Goal: Use online tool/utility: Utilize a website feature to perform a specific function

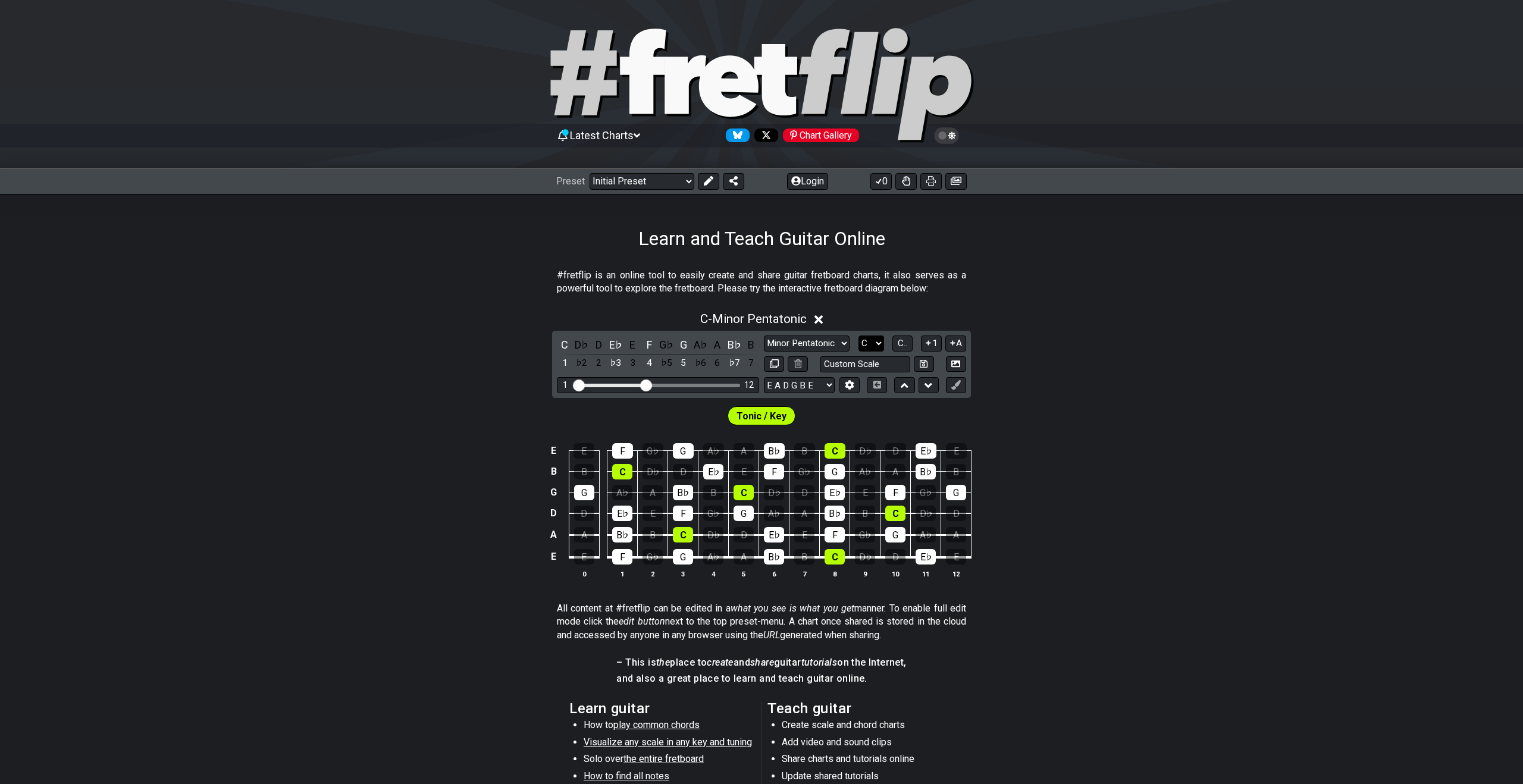
click at [880, 343] on select "A♭ A A♯ B♭ B C C♯ D♭ D D♯ E♭ E F F♯ G♭ G G♯" at bounding box center [872, 344] width 26 height 16
select select "C#"
click at [859, 336] on select "A♭ A A♯ B♭ B C C♯ D♭ D D♯ E♭ E F F♯ G♭ G G♯" at bounding box center [872, 344] width 26 height 16
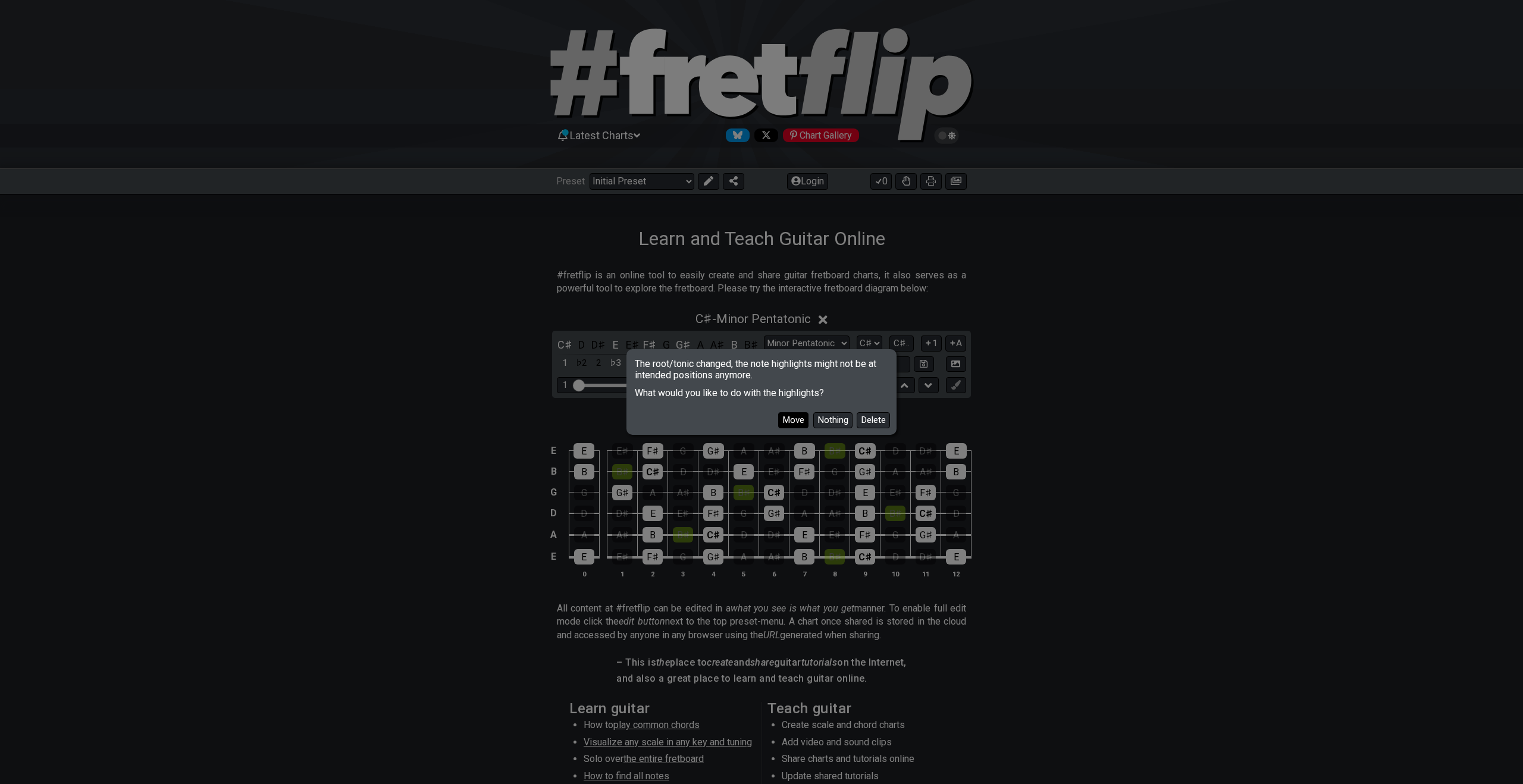
click at [799, 417] on button "Move" at bounding box center [793, 421] width 30 height 16
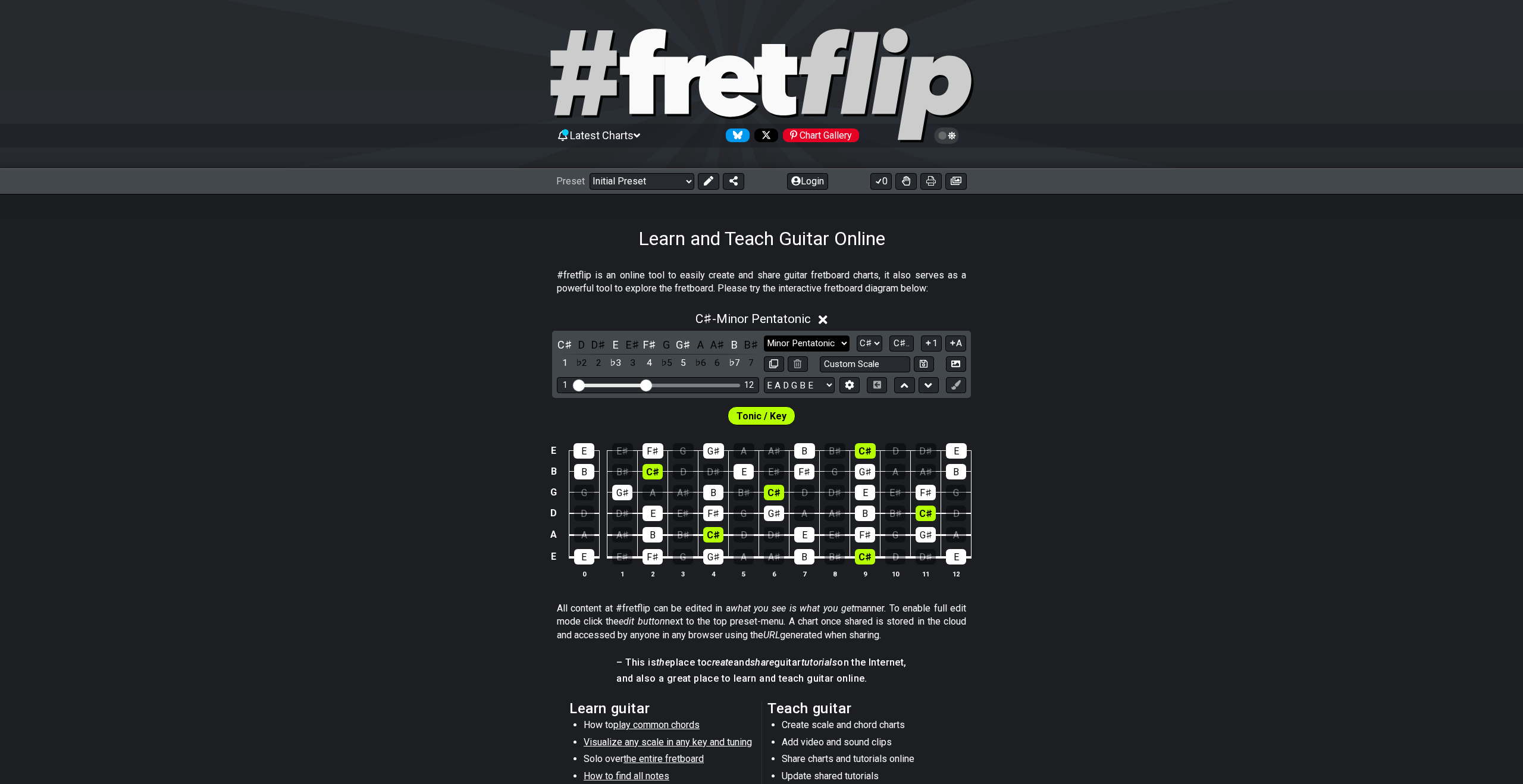
click at [814, 344] on select "Minor Pentatonic Click to edit Minor Pentatonic Major Pentatonic Minor Blues Ma…" at bounding box center [806, 344] width 85 height 16
select select "Minor / Aeolian"
click at [764, 336] on select "Minor Pentatonic Click to edit Minor Pentatonic Major Pentatonic Minor Blues Ma…" at bounding box center [806, 344] width 85 height 16
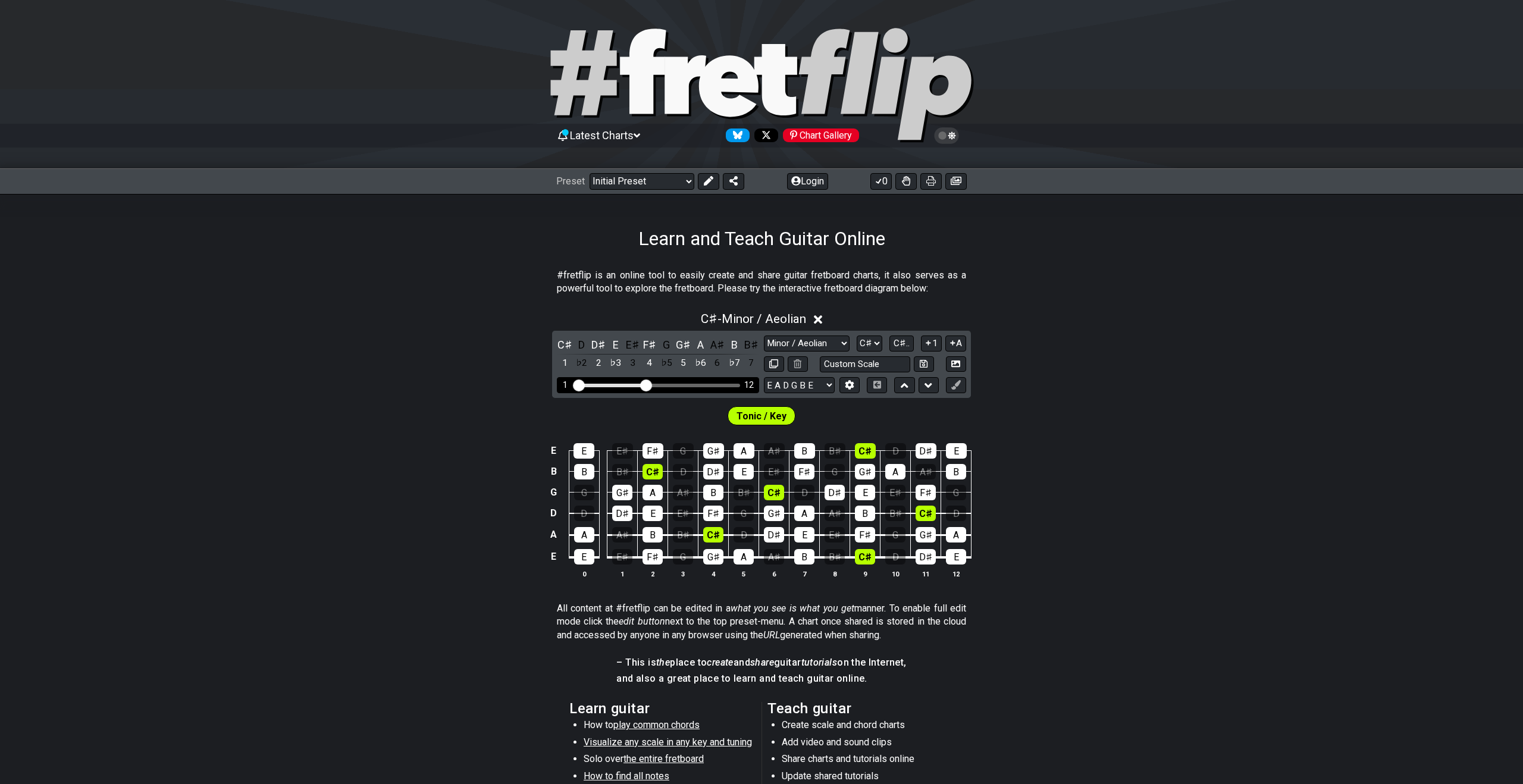
click at [750, 387] on div "12" at bounding box center [749, 385] width 9 height 10
drag, startPoint x: 750, startPoint y: 387, endPoint x: 735, endPoint y: 386, distance: 15.0
click at [750, 387] on div "12" at bounding box center [749, 385] width 9 height 10
drag, startPoint x: 647, startPoint y: 385, endPoint x: 719, endPoint y: 387, distance: 72.0
click at [719, 384] on input "Visible fret range" at bounding box center [658, 384] width 169 height 0
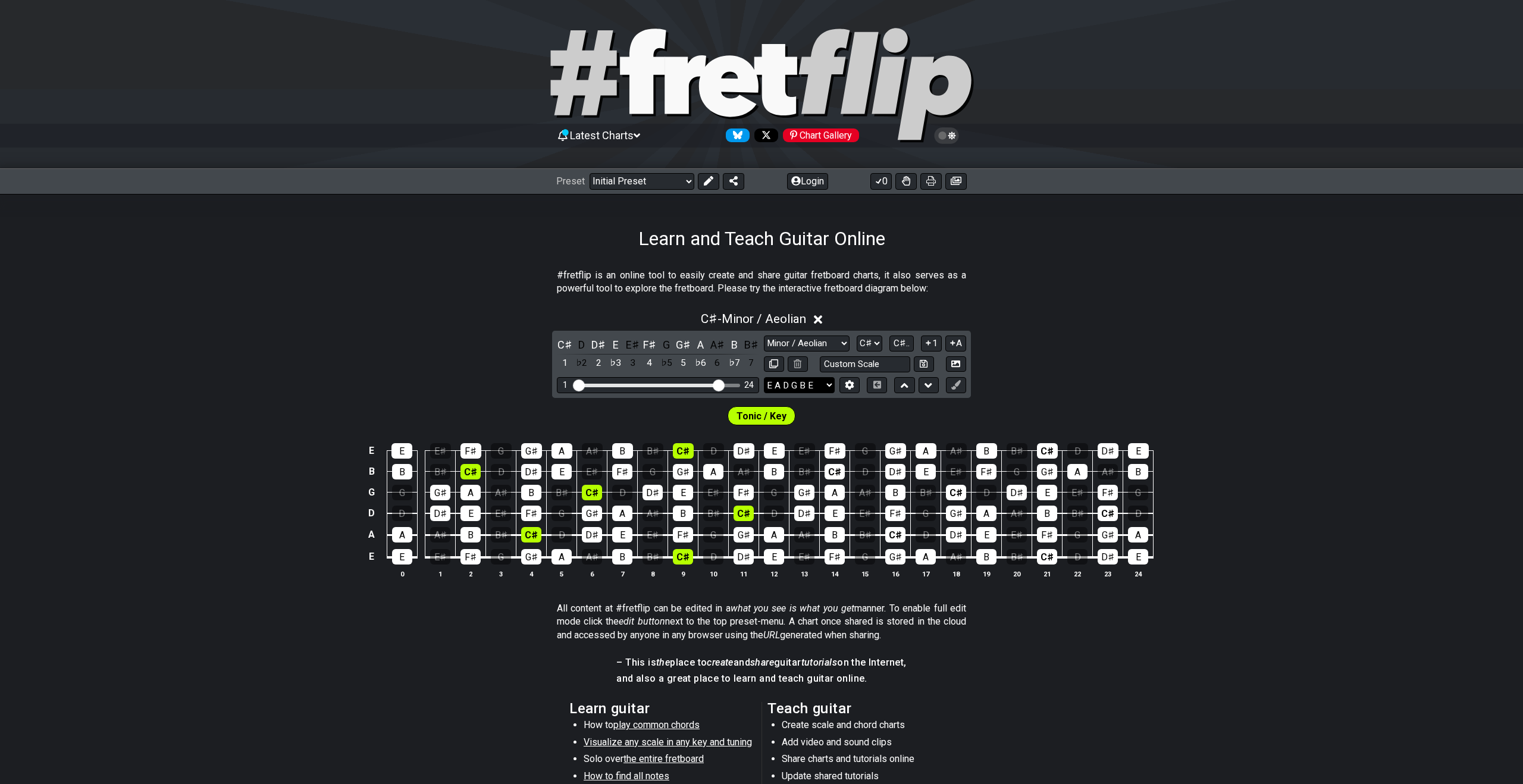
click at [822, 388] on select "E A D G B E E A D G B E E A D G B E B E A D F♯ B A D G C E A D A D G B E E♭ A♭ …" at bounding box center [799, 386] width 71 height 16
select select "C G C F A D"
click at [764, 378] on select "E A D G B E E A D G B E E A D G B E B E A D F♯ B A D G C E A D A D G B E E♭ A♭ …" at bounding box center [799, 386] width 71 height 16
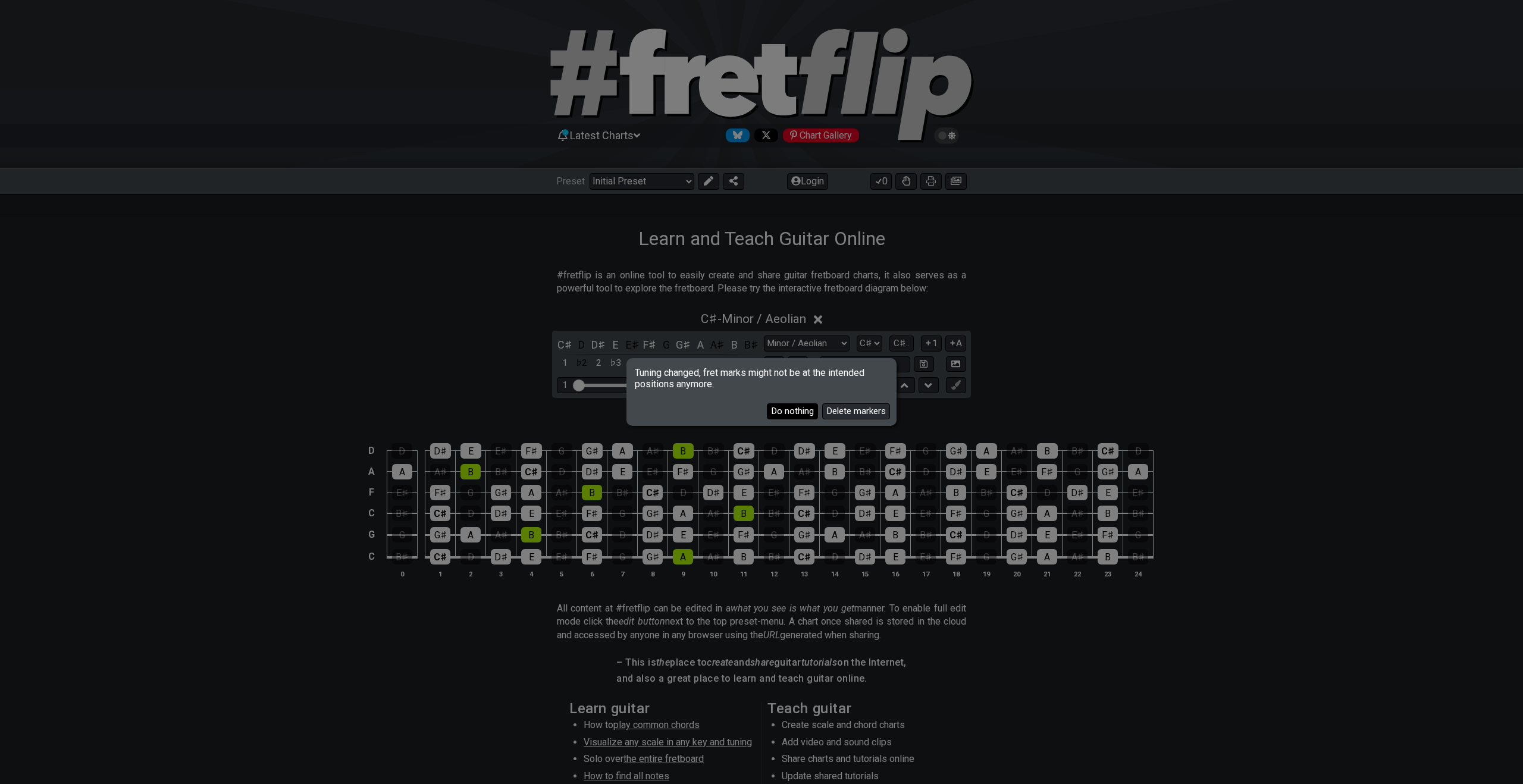
click at [791, 410] on button "Do nothing" at bounding box center [793, 411] width 51 height 16
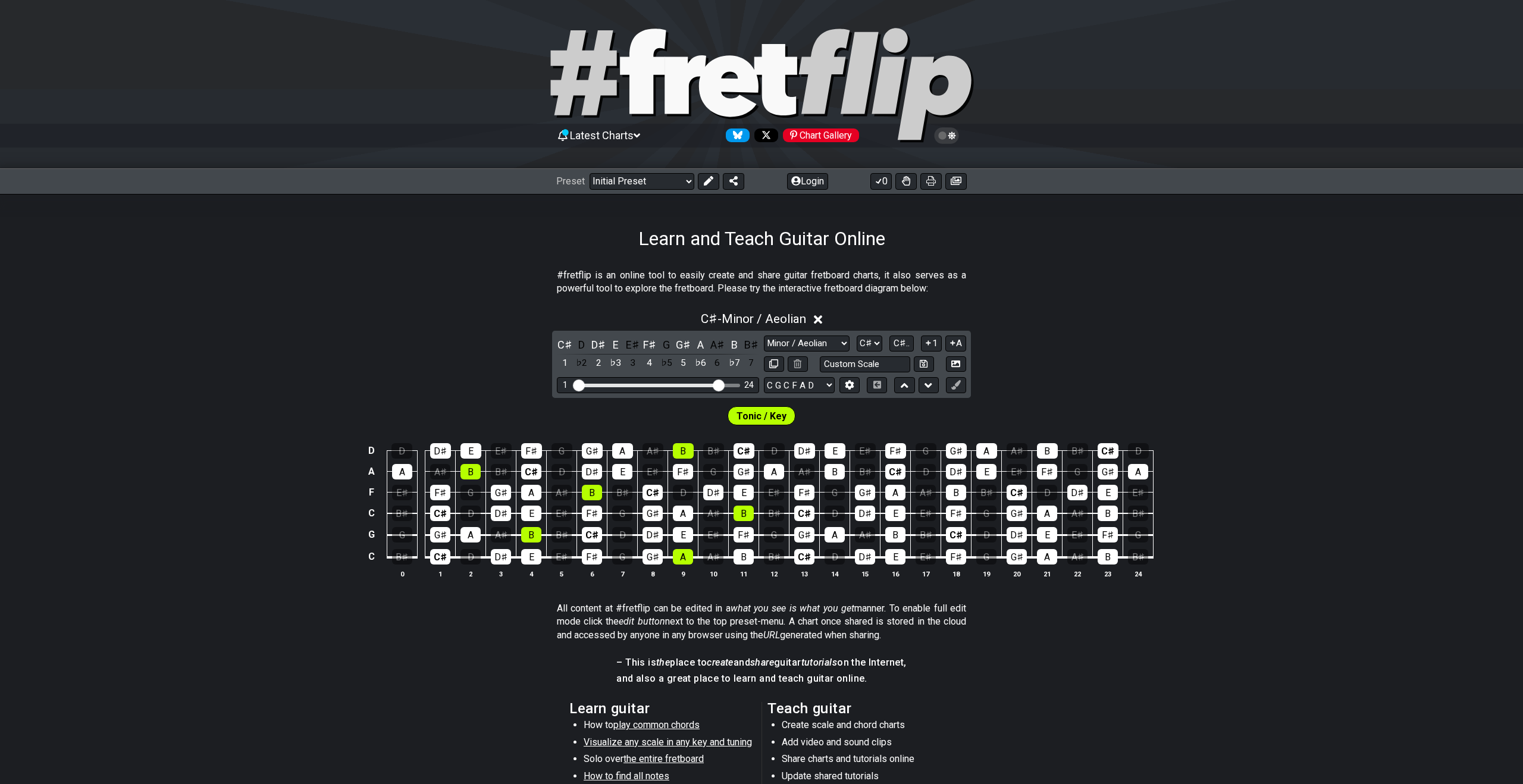
click at [749, 417] on span "Tonic / Key" at bounding box center [762, 417] width 50 height 17
click at [742, 419] on span "Tonic / Key" at bounding box center [762, 417] width 50 height 17
click at [782, 417] on span "Tonic / Key" at bounding box center [762, 417] width 50 height 17
click at [654, 512] on div "G♯" at bounding box center [653, 513] width 20 height 15
click at [654, 511] on div "G♯" at bounding box center [653, 513] width 20 height 15
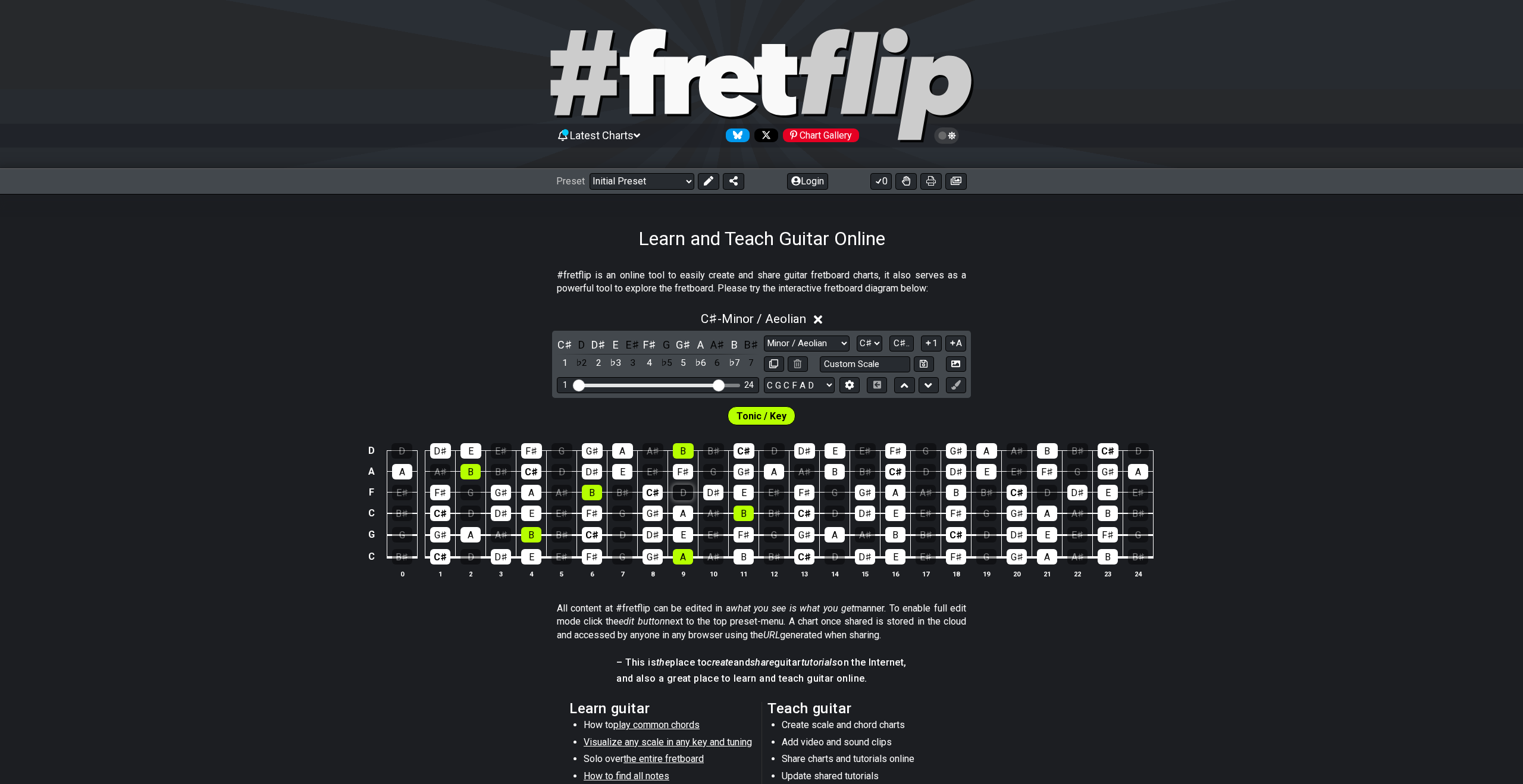
click at [685, 495] on div "D" at bounding box center [683, 493] width 20 height 15
click at [828, 345] on select "Minor Pentatonic Click to edit Minor Pentatonic Major Pentatonic Minor Blues Ma…" at bounding box center [806, 344] width 85 height 16
click at [764, 336] on select "Minor Pentatonic Click to edit Minor Pentatonic Major Pentatonic Minor Blues Ma…" at bounding box center [806, 344] width 85 height 16
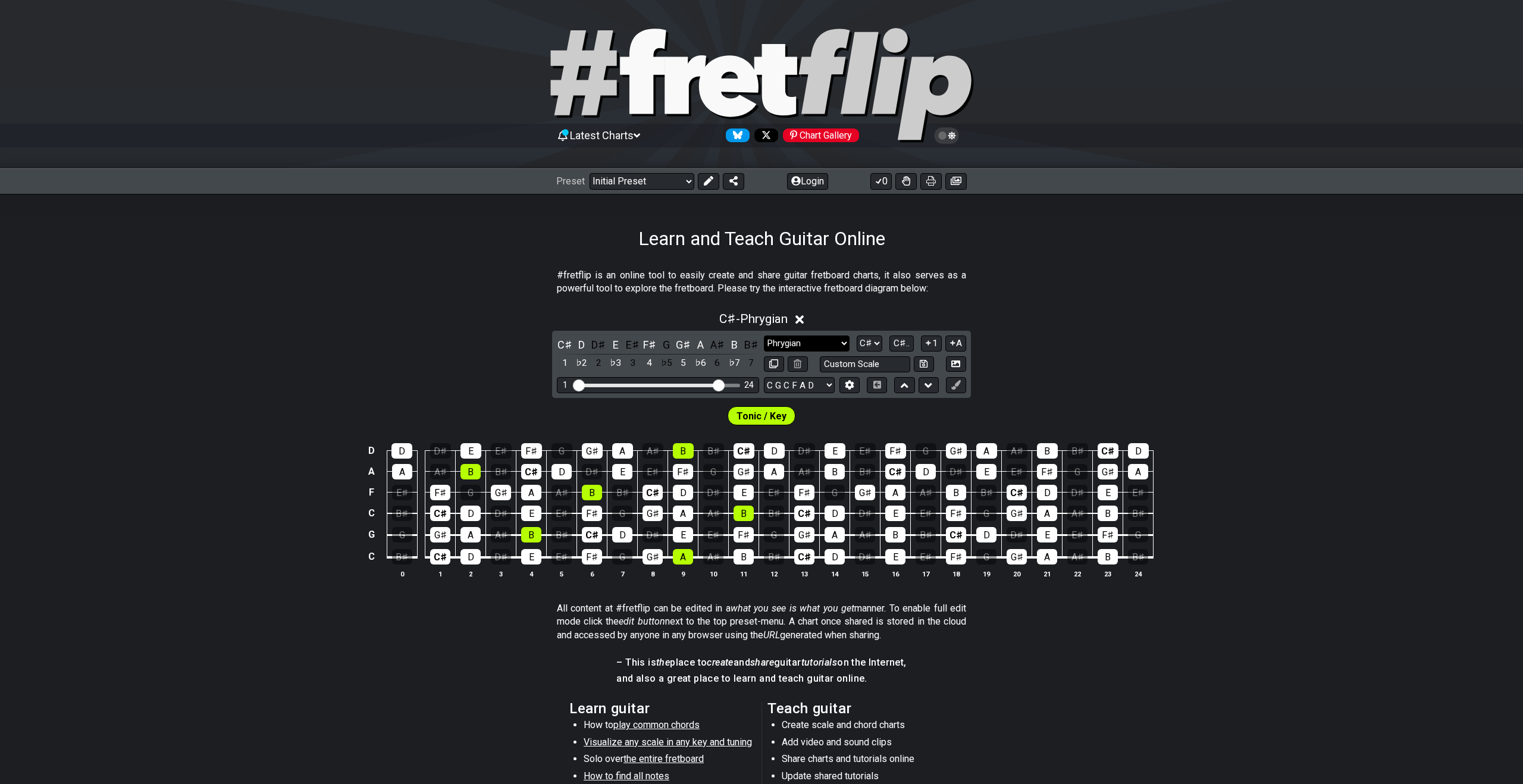
click at [803, 347] on select "Minor Pentatonic Click to edit Minor Pentatonic Major Pentatonic Minor Blues Ma…" at bounding box center [806, 344] width 85 height 16
click at [764, 336] on select "Minor Pentatonic Click to edit Minor Pentatonic Major Pentatonic Minor Blues Ma…" at bounding box center [806, 344] width 85 height 16
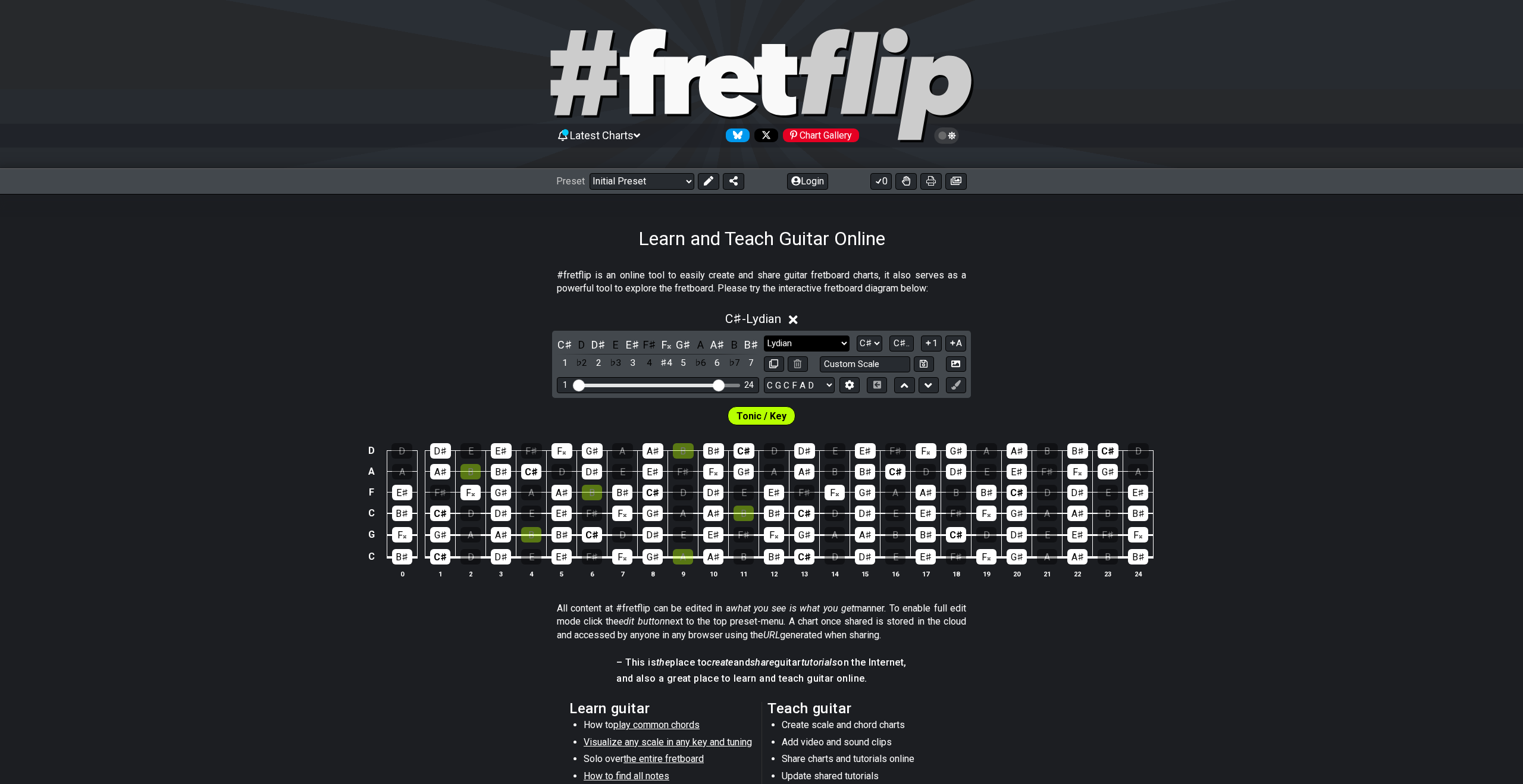
click at [798, 343] on select "Minor Pentatonic Click to edit Minor Pentatonic Major Pentatonic Minor Blues Ma…" at bounding box center [806, 344] width 85 height 16
click at [764, 336] on select "Minor Pentatonic Click to edit Minor Pentatonic Major Pentatonic Minor Blues Ma…" at bounding box center [806, 344] width 85 height 16
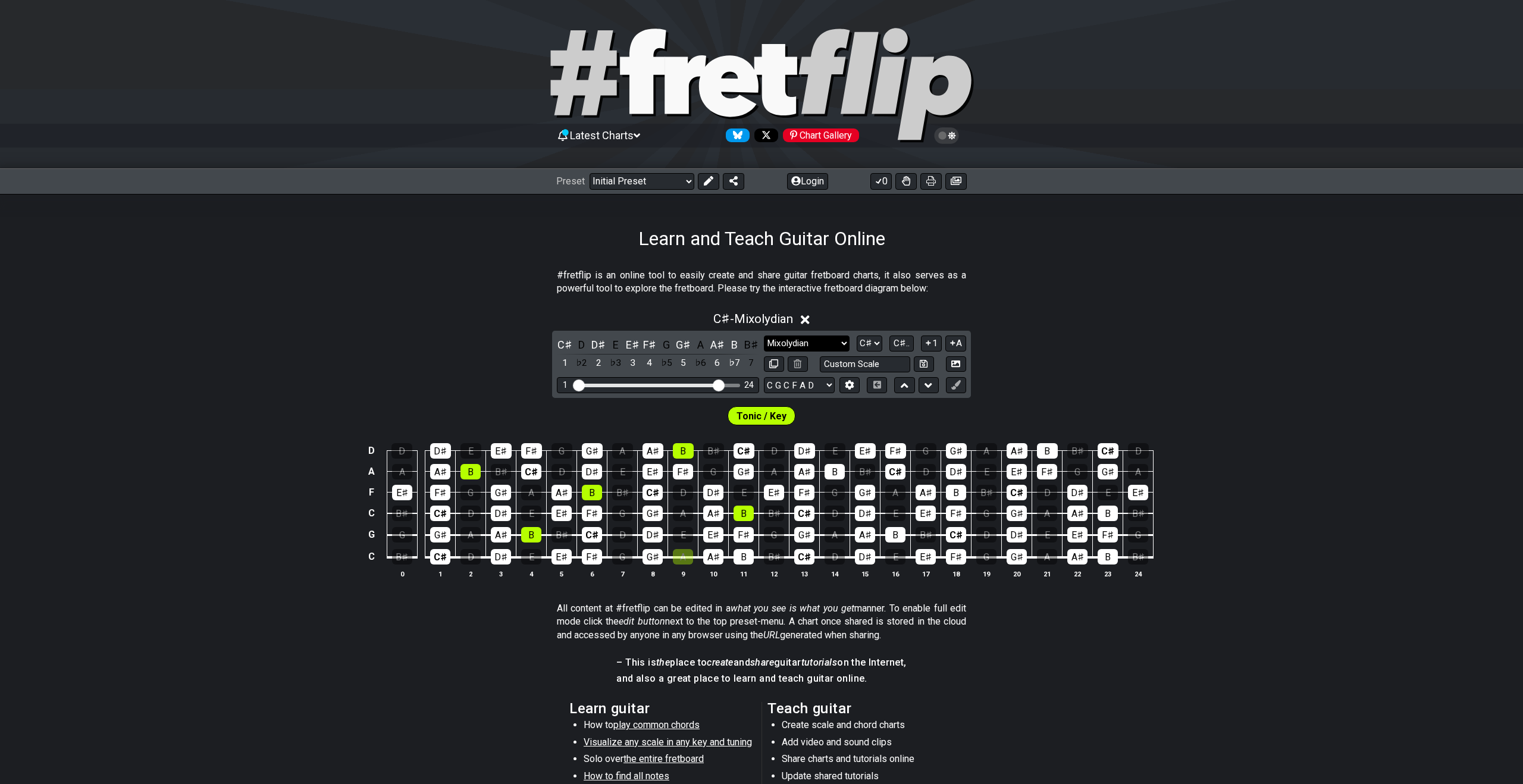
click at [802, 343] on select "Minor Pentatonic Click to edit Minor Pentatonic Major Pentatonic Minor Blues Ma…" at bounding box center [806, 344] width 85 height 16
click at [764, 336] on select "Minor Pentatonic Click to edit Minor Pentatonic Major Pentatonic Minor Blues Ma…" at bounding box center [806, 344] width 85 height 16
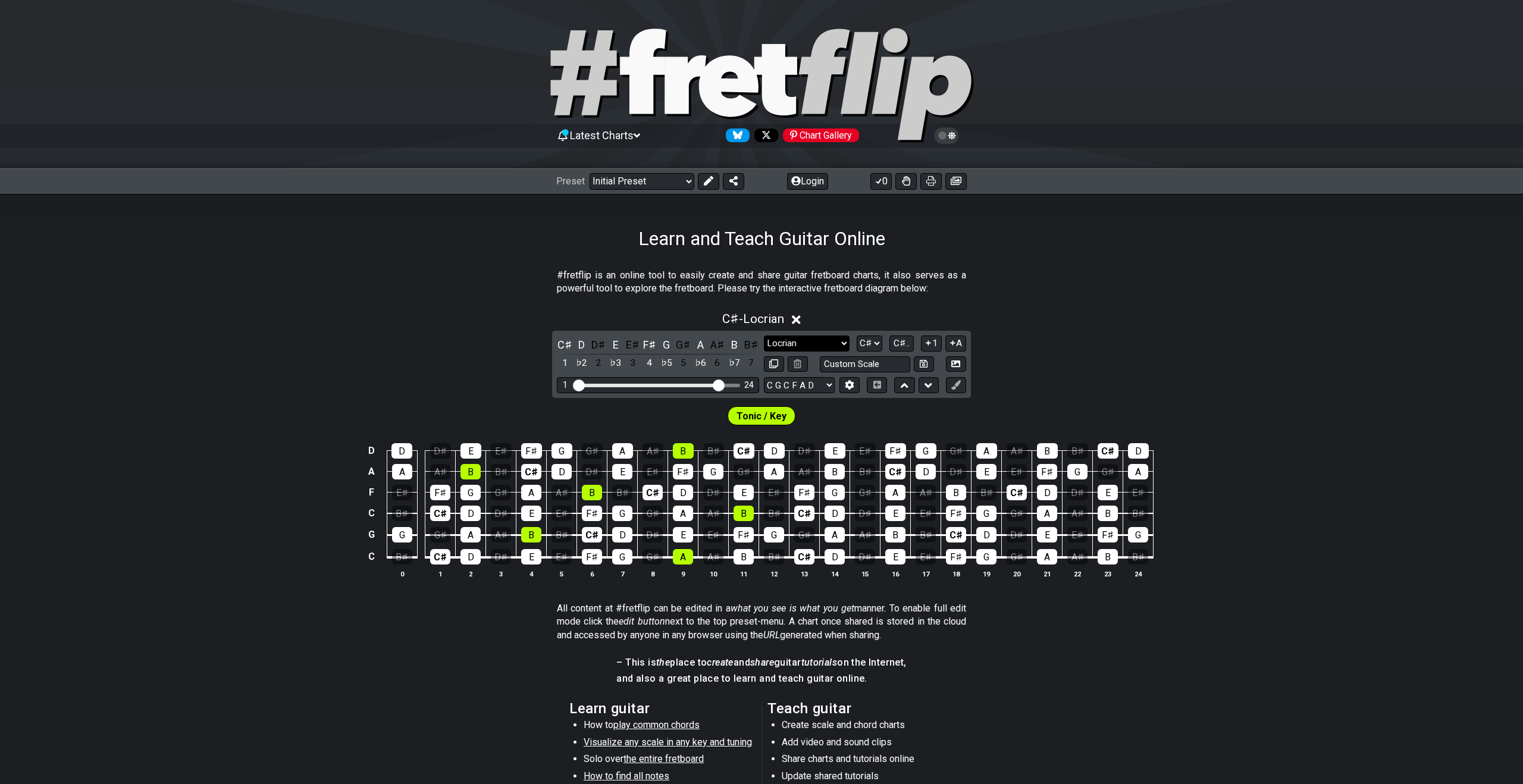
click at [844, 343] on select "Minor Pentatonic Click to edit Minor Pentatonic Major Pentatonic Minor Blues Ma…" at bounding box center [806, 344] width 85 height 16
select select "Minor / Aeolian"
click at [764, 336] on select "Minor Pentatonic Click to edit Minor Pentatonic Major Pentatonic Minor Blues Ma…" at bounding box center [806, 344] width 85 height 16
